Goal: Information Seeking & Learning: Learn about a topic

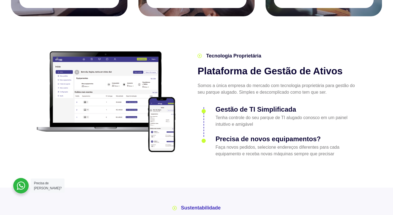
scroll to position [671, 0]
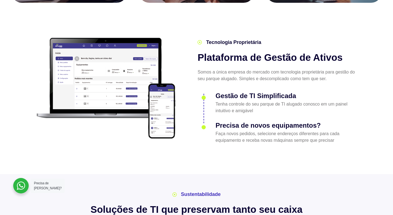
click at [89, 80] on img at bounding box center [106, 88] width 145 height 106
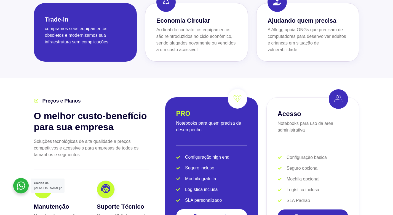
scroll to position [1059, 0]
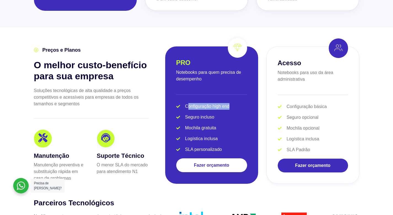
drag, startPoint x: 188, startPoint y: 96, endPoint x: 240, endPoint y: 96, distance: 51.6
click at [240, 103] on li "Configuração high end" at bounding box center [211, 107] width 71 height 9
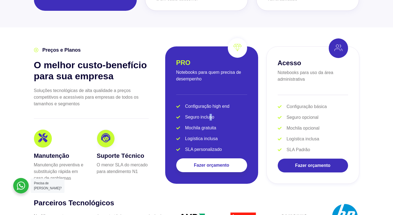
click at [211, 114] on span "Seguro incluso" at bounding box center [199, 117] width 31 height 7
click at [185, 114] on li "Seguro incluso" at bounding box center [211, 118] width 71 height 9
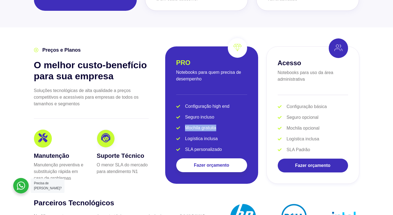
drag, startPoint x: 184, startPoint y: 117, endPoint x: 225, endPoint y: 118, distance: 40.9
click at [225, 125] on li "Mochila gratuita" at bounding box center [211, 129] width 71 height 9
drag, startPoint x: 192, startPoint y: 126, endPoint x: 187, endPoint y: 129, distance: 5.7
click at [192, 135] on span "Logística inclusa" at bounding box center [201, 138] width 34 height 7
drag, startPoint x: 186, startPoint y: 129, endPoint x: 223, endPoint y: 128, distance: 37.5
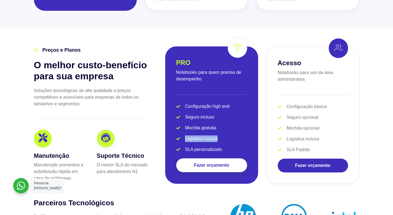
click at [223, 135] on li "Logística inclusa" at bounding box center [211, 139] width 71 height 9
click at [194, 146] on span "SLA personalizado" at bounding box center [203, 149] width 38 height 7
drag, startPoint x: 185, startPoint y: 139, endPoint x: 224, endPoint y: 139, distance: 38.9
click at [224, 146] on li "SLA personalizado" at bounding box center [211, 149] width 71 height 7
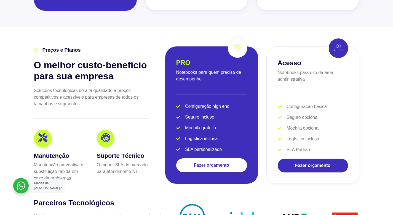
drag, startPoint x: 285, startPoint y: 98, endPoint x: 319, endPoint y: 91, distance: 34.3
click at [319, 91] on div "Acesso Notebooks para uso da área administrativa Configuração básica Seguro opc…" at bounding box center [313, 114] width 93 height 137
drag, startPoint x: 290, startPoint y: 109, endPoint x: 332, endPoint y: 108, distance: 42.0
click at [332, 114] on li "Seguro opcional" at bounding box center [313, 118] width 70 height 9
click at [300, 125] on li "Mochila opcional" at bounding box center [313, 129] width 70 height 9
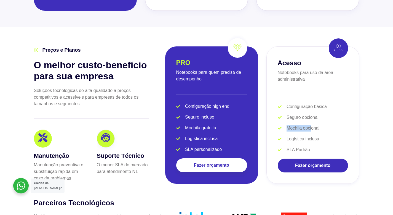
drag, startPoint x: 285, startPoint y: 119, endPoint x: 310, endPoint y: 119, distance: 24.6
click at [311, 125] on li "Mochila opcional" at bounding box center [313, 129] width 70 height 9
click at [290, 136] on span "Logística inclusa" at bounding box center [302, 139] width 34 height 7
drag, startPoint x: 286, startPoint y: 130, endPoint x: 322, endPoint y: 126, distance: 35.5
click at [322, 136] on li "Logística inclusa" at bounding box center [313, 140] width 70 height 9
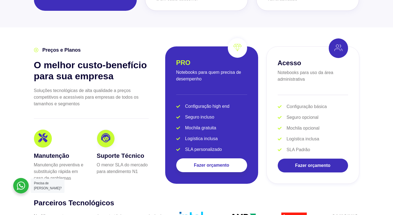
click at [300, 146] on span "SLA Padrão" at bounding box center [297, 149] width 25 height 7
drag, startPoint x: 287, startPoint y: 139, endPoint x: 325, endPoint y: 138, distance: 37.8
click at [325, 146] on li "SLA Padrão" at bounding box center [313, 149] width 70 height 7
click at [272, 128] on div "Acesso Notebooks para uso da área administrativa Configuração básica Seguro opc…" at bounding box center [313, 114] width 93 height 137
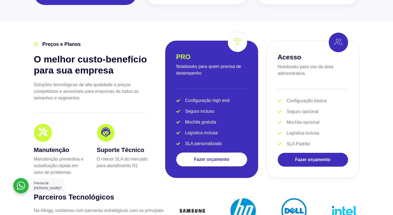
scroll to position [1071, 0]
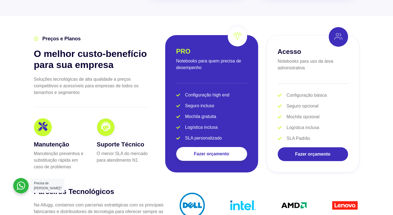
click at [105, 123] on icon at bounding box center [105, 127] width 9 height 9
click at [44, 121] on div at bounding box center [43, 127] width 18 height 18
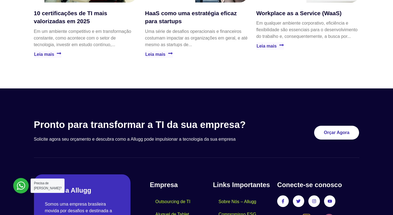
scroll to position [1626, 0]
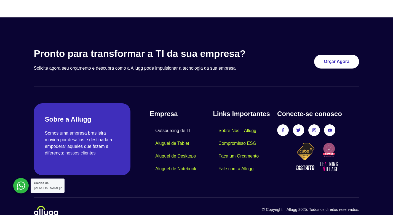
click at [168, 124] on link "Outsourcing de TI" at bounding box center [173, 130] width 46 height 13
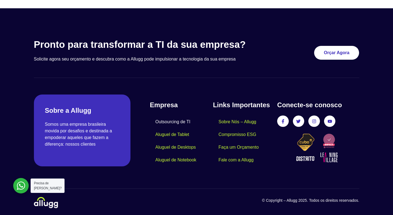
scroll to position [798, 0]
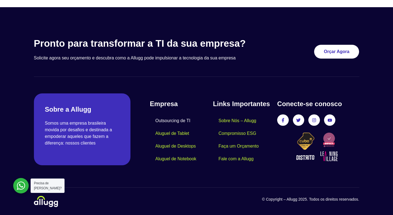
click at [218, 73] on section "Pronto para transformar a TI da sua empresa? Solicite agora seu orçamento e des…" at bounding box center [197, 57] width 326 height 39
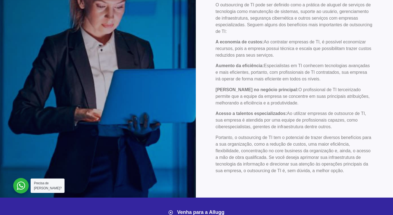
scroll to position [0, 0]
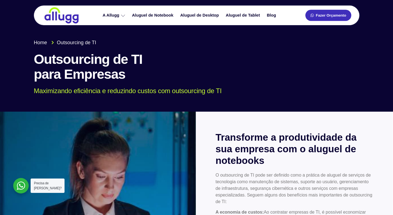
click at [331, 18] on link "Fazer Orçamento" at bounding box center [329, 15] width 46 height 11
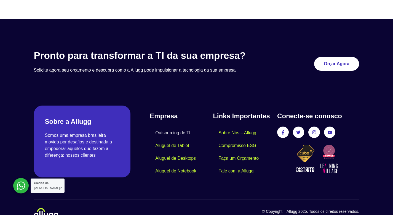
scroll to position [798, 0]
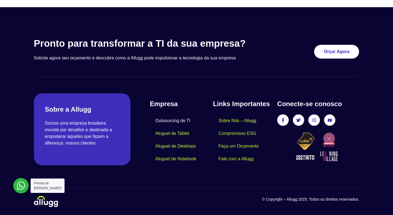
click at [66, 108] on h2 "Sobre a Allugg" at bounding box center [82, 109] width 75 height 10
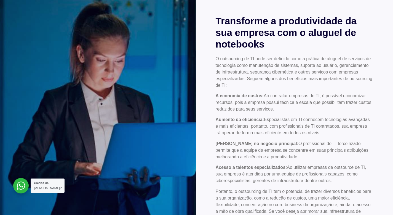
scroll to position [0, 0]
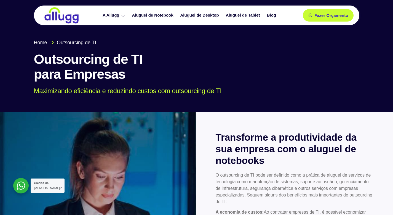
click at [43, 41] on span "Home" at bounding box center [40, 42] width 13 height 7
click at [40, 43] on span "Home" at bounding box center [40, 42] width 13 height 7
click at [70, 14] on img at bounding box center [62, 15] width 36 height 17
click at [68, 16] on img at bounding box center [62, 15] width 36 height 17
click at [67, 21] on img at bounding box center [62, 15] width 36 height 17
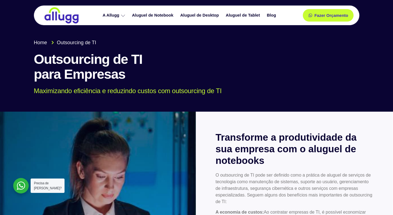
click at [37, 44] on span "Home" at bounding box center [40, 42] width 13 height 7
click at [150, 15] on link "Aluguel de Notebook" at bounding box center [153, 15] width 48 height 10
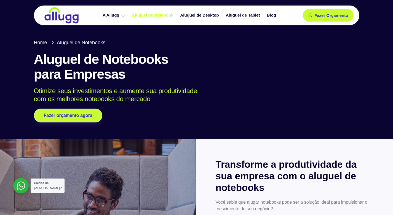
click at [42, 42] on span "Home" at bounding box center [40, 42] width 13 height 7
click at [74, 44] on span "Aluguel de Notebooks" at bounding box center [80, 42] width 50 height 7
click at [209, 17] on link "Aluguel de Desktop" at bounding box center [201, 15] width 46 height 10
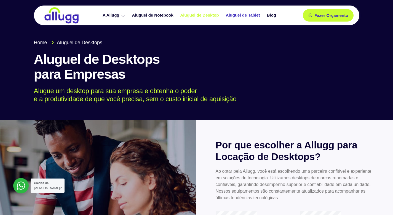
click at [236, 14] on link "Aluguel de Tablet" at bounding box center [243, 15] width 41 height 10
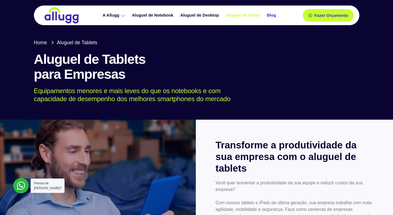
click at [275, 15] on link "Blog" at bounding box center [272, 15] width 16 height 10
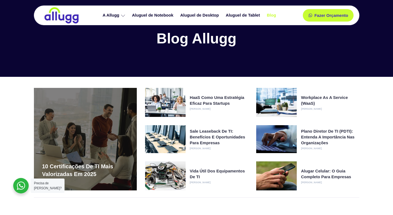
click at [57, 19] on img at bounding box center [62, 15] width 36 height 17
click at [50, 16] on img at bounding box center [62, 15] width 36 height 17
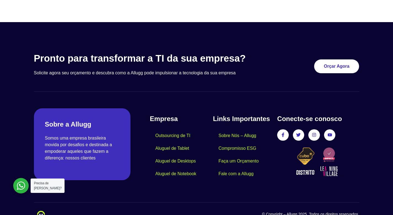
scroll to position [244, 0]
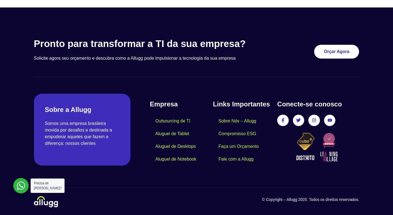
click at [71, 115] on div at bounding box center [82, 130] width 97 height 72
click at [45, 205] on img at bounding box center [46, 201] width 24 height 11
click at [47, 203] on img at bounding box center [46, 201] width 24 height 11
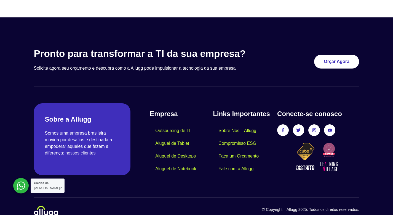
scroll to position [1625, 0]
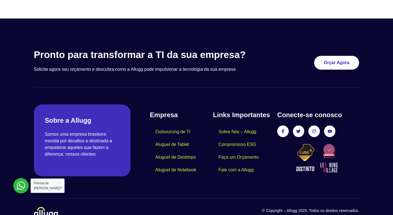
click at [307, 125] on div "Facebook-f Twitter Instagram Youtube" at bounding box center [318, 131] width 82 height 12
click at [312, 126] on link "Instagram" at bounding box center [314, 131] width 10 height 10
click at [314, 129] on icon at bounding box center [315, 131] width 4 height 4
click at [330, 126] on link "Youtube" at bounding box center [330, 131] width 10 height 10
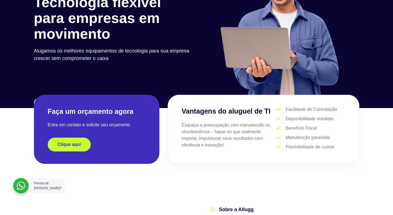
scroll to position [0, 0]
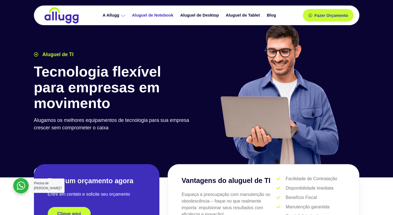
click at [151, 16] on link "Aluguel de Notebook" at bounding box center [153, 15] width 48 height 10
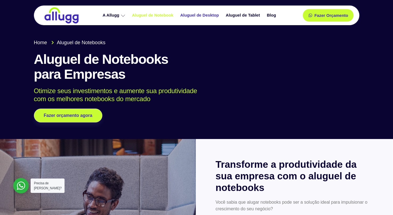
click at [202, 15] on link "Aluguel de Desktop" at bounding box center [201, 15] width 46 height 10
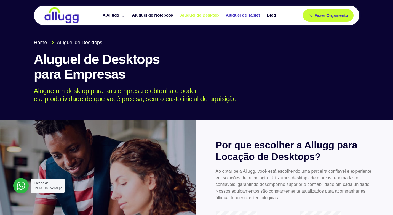
click at [250, 16] on link "Aluguel de Tablet" at bounding box center [243, 15] width 41 height 10
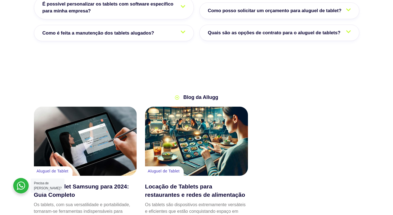
scroll to position [886, 0]
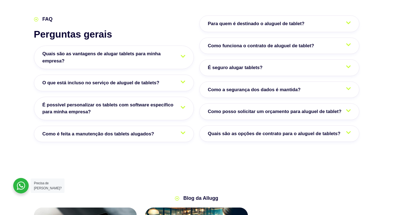
click at [120, 59] on span "Quais são as vantagens de alugar tablets para minha empresa?" at bounding box center [114, 57] width 143 height 14
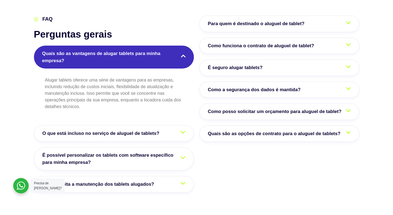
click at [142, 128] on link "O que está incluso no serviço de aluguel de tablets?" at bounding box center [114, 133] width 160 height 17
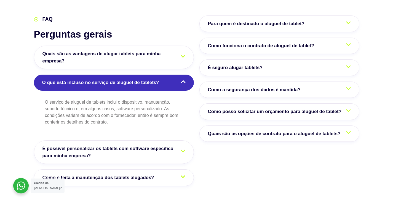
click at [255, 21] on span "Para quem é destinado o aluguel de tablet?" at bounding box center [257, 23] width 99 height 7
